Goal: Task Accomplishment & Management: Manage account settings

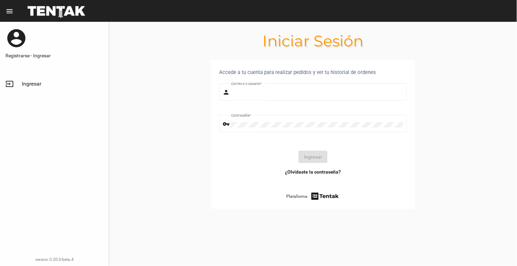
type input "[EMAIL_ADDRESS][DOMAIN_NAME]"
click at [318, 154] on button "Ingresar" at bounding box center [313, 157] width 29 height 12
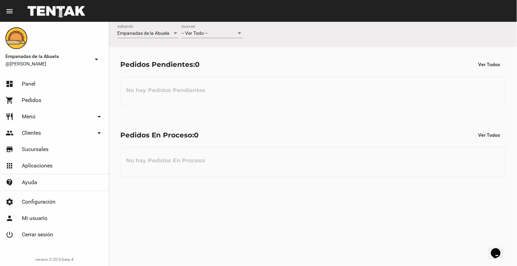
click at [240, 34] on div at bounding box center [240, 33] width 6 height 5
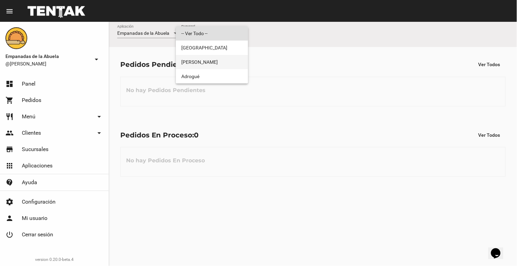
click at [236, 56] on span "[PERSON_NAME]" at bounding box center [211, 62] width 61 height 14
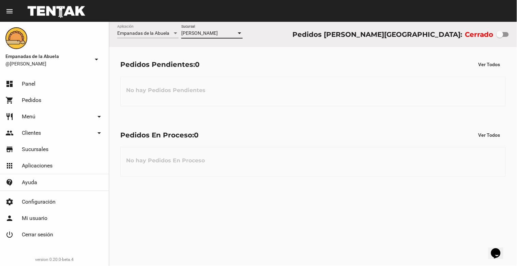
click at [500, 35] on div at bounding box center [500, 34] width 7 height 7
click at [500, 37] on input "checkbox" at bounding box center [500, 37] width 0 height 0
checkbox input "true"
